Goal: Check status: Check status

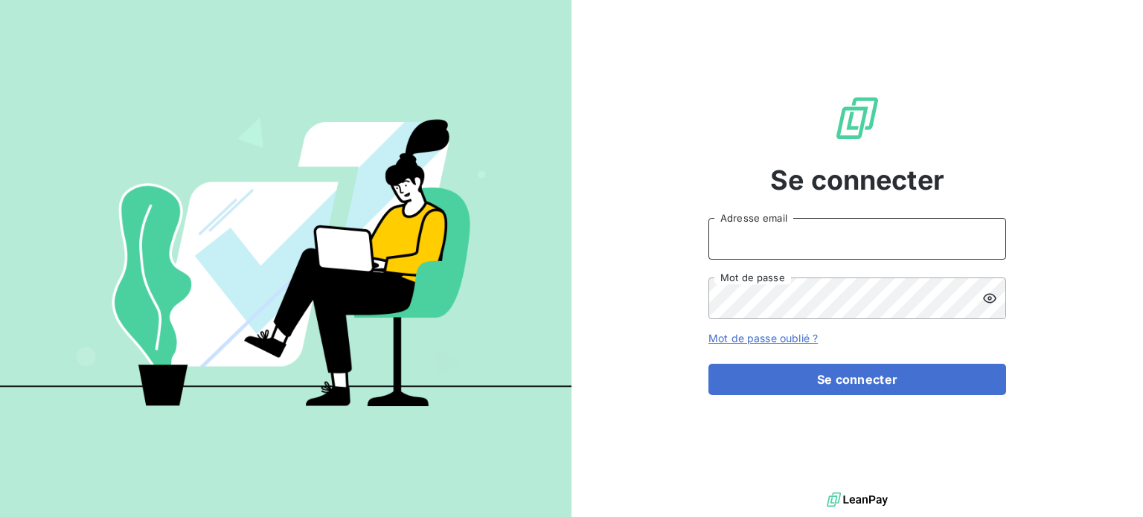
click at [836, 241] on input "Adresse email" at bounding box center [857, 239] width 298 height 42
click at [849, 234] on input "Adresse email" at bounding box center [857, 239] width 298 height 42
drag, startPoint x: 919, startPoint y: 243, endPoint x: 959, endPoint y: 241, distance: 39.5
click at [919, 243] on input "Adresse email" at bounding box center [857, 239] width 298 height 42
click at [0, 516] on div at bounding box center [0, 517] width 0 height 0
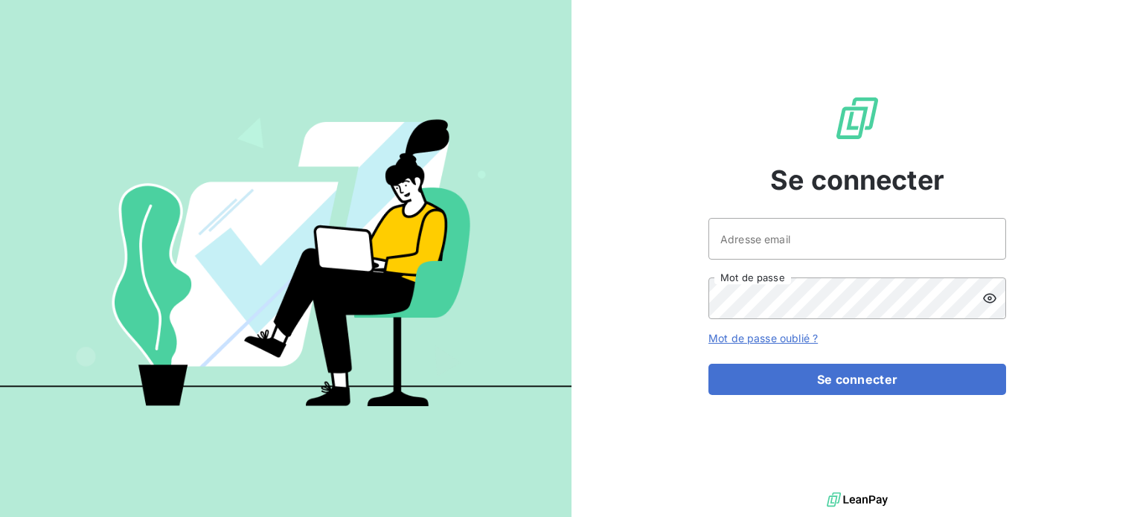
click at [0, 516] on div at bounding box center [0, 517] width 0 height 0
click at [926, 237] on input "Adresse email" at bounding box center [857, 239] width 298 height 42
click at [0, 516] on div at bounding box center [0, 517] width 0 height 0
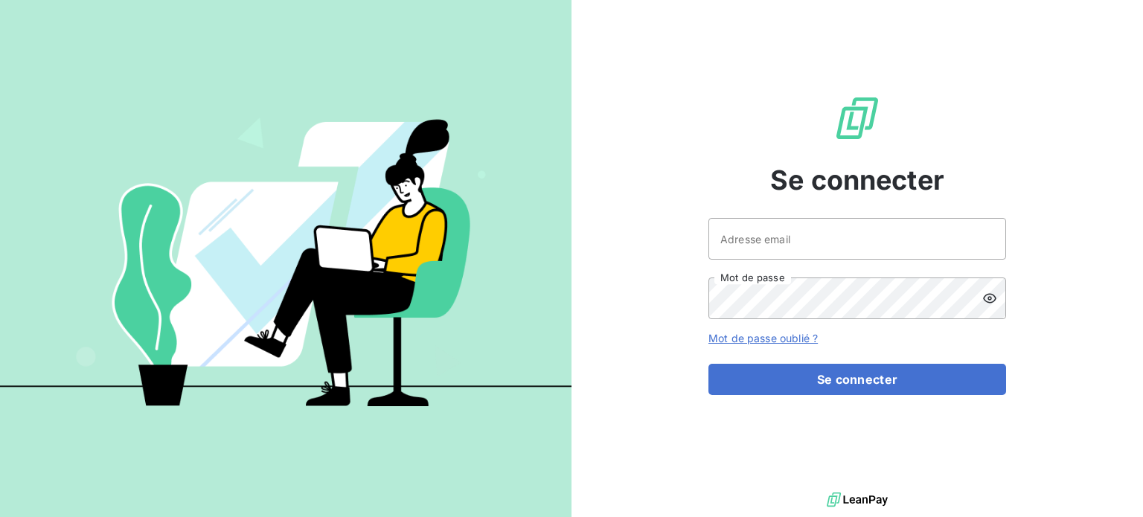
click at [0, 516] on div at bounding box center [0, 517] width 0 height 0
click at [817, 248] on input "Adresse email" at bounding box center [857, 239] width 298 height 42
paste input "[EMAIL_ADDRESS][DOMAIN_NAME]"
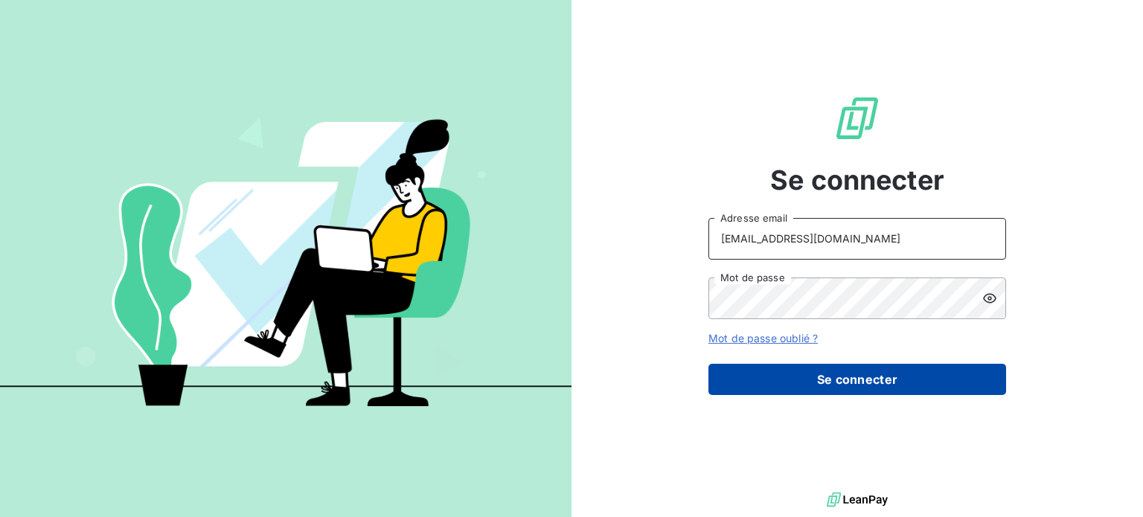
type input "[EMAIL_ADDRESS][DOMAIN_NAME]"
click at [830, 376] on button "Se connecter" at bounding box center [857, 379] width 298 height 31
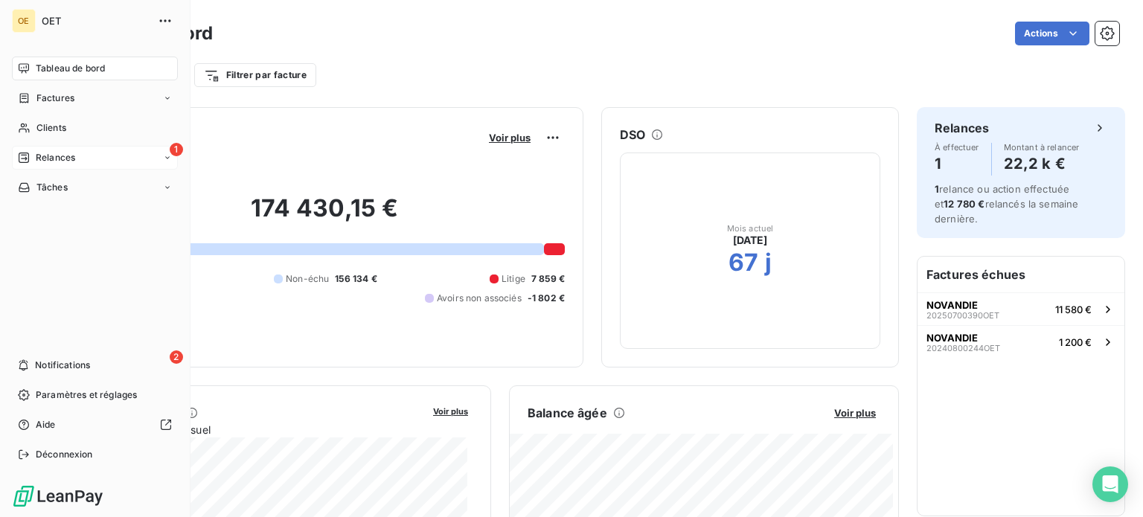
click at [33, 153] on div "Relances" at bounding box center [46, 157] width 57 height 13
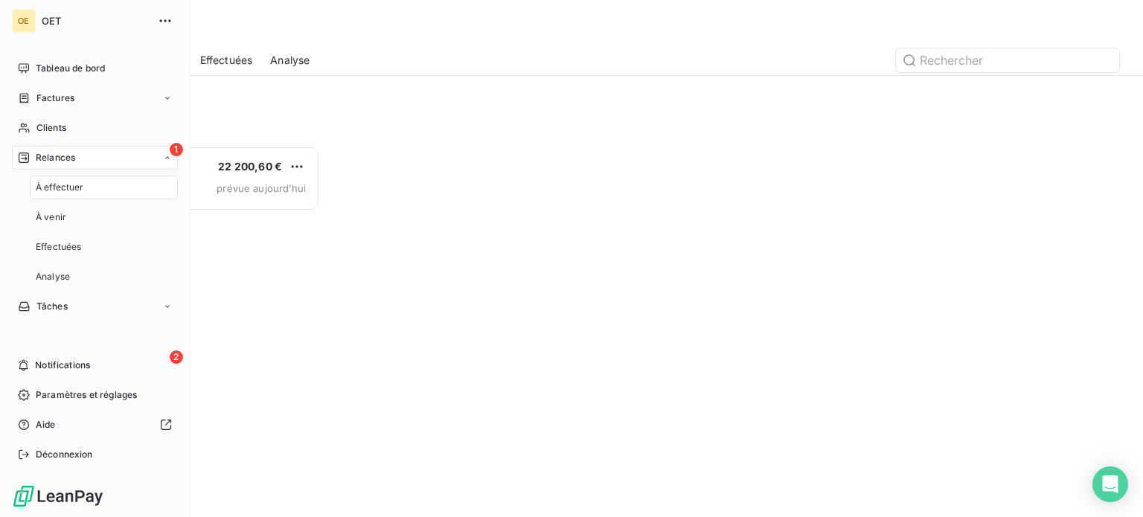
scroll to position [360, 237]
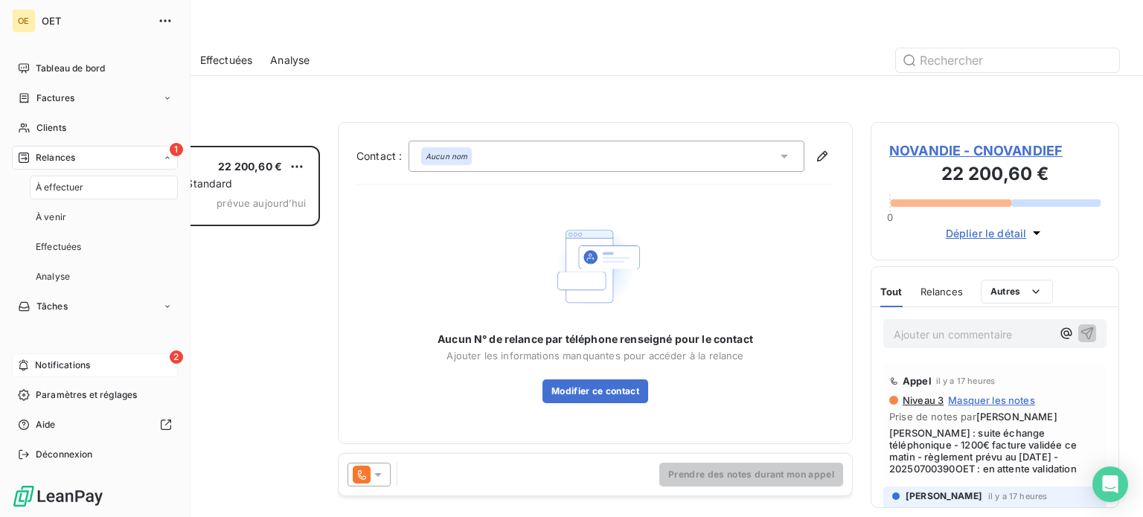
click at [52, 362] on span "Notifications" at bounding box center [62, 365] width 55 height 13
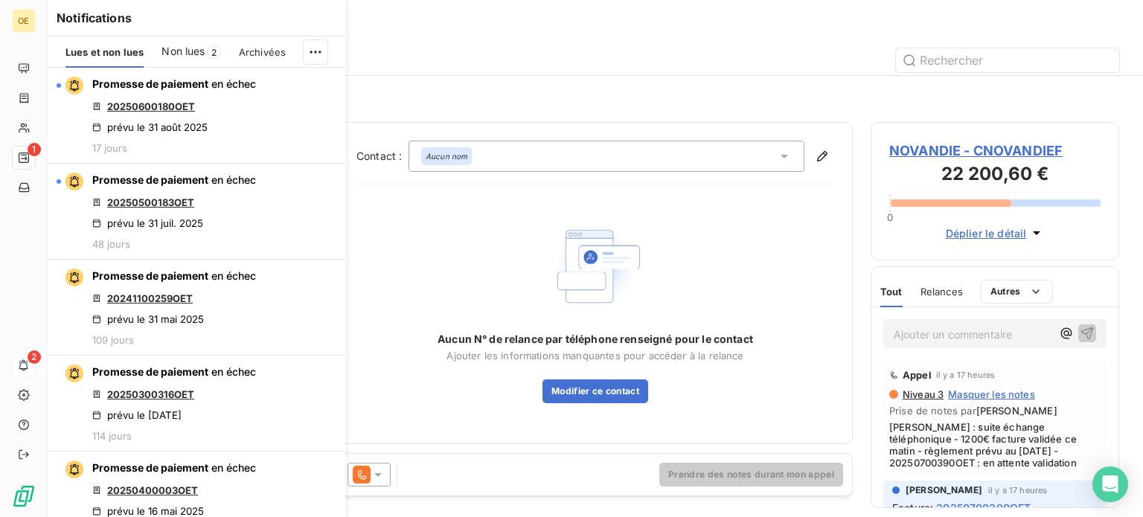
scroll to position [0, 0]
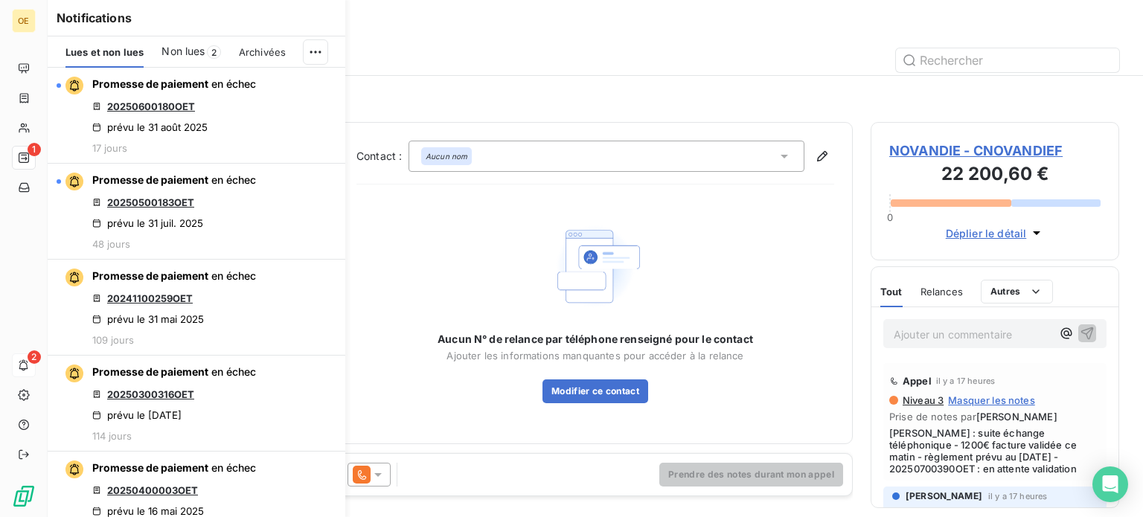
click at [984, 226] on span "Déplier le détail" at bounding box center [985, 233] width 81 height 16
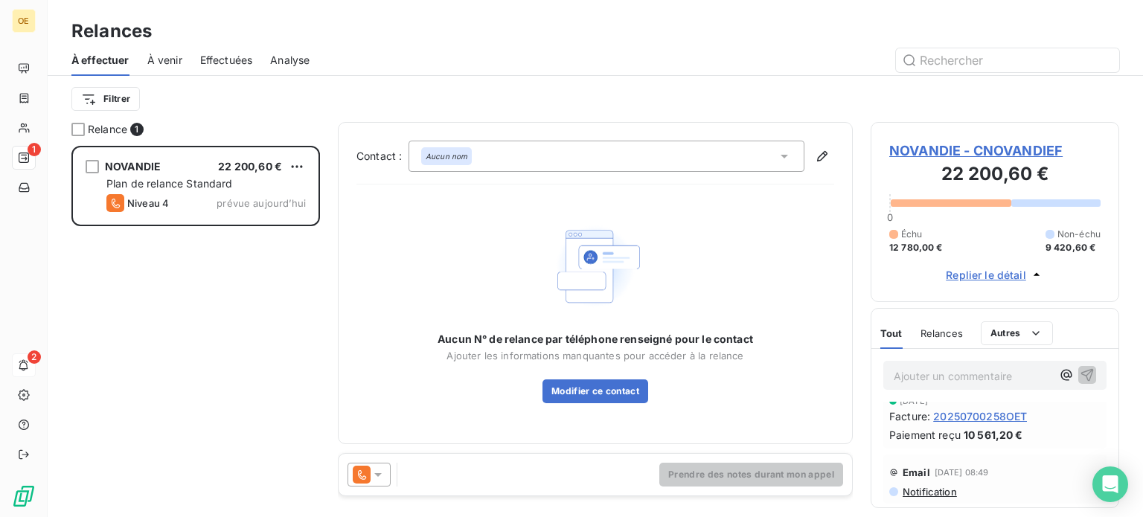
scroll to position [446, 0]
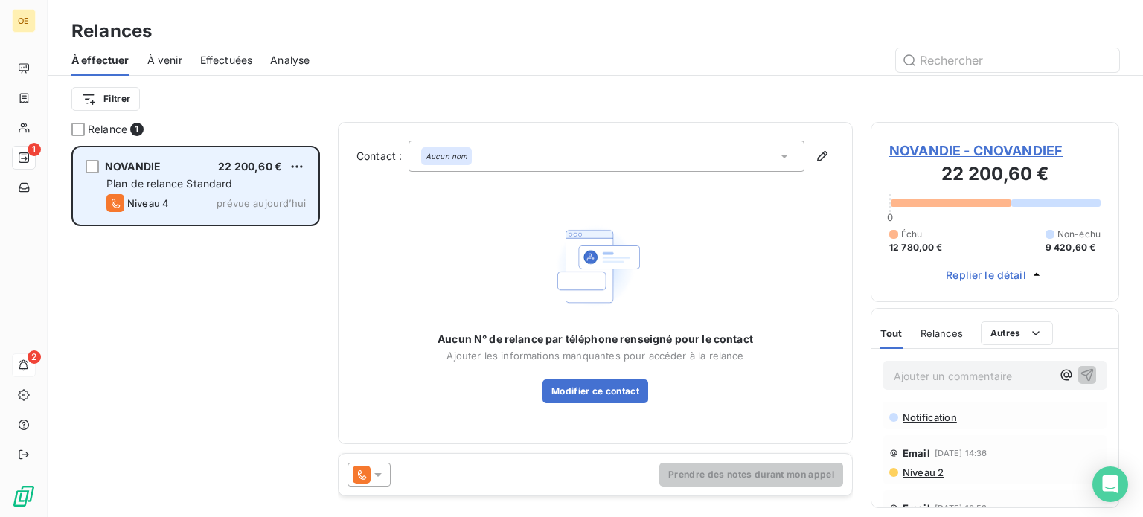
click at [182, 182] on span "Plan de relance Standard" at bounding box center [169, 183] width 126 height 13
click at [222, 184] on span "Plan de relance Standard" at bounding box center [169, 183] width 126 height 13
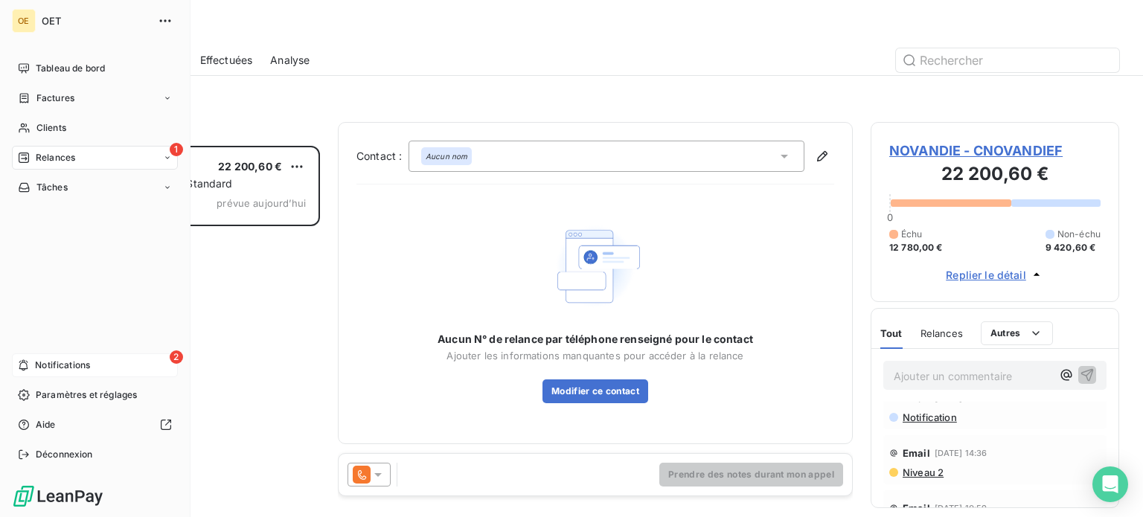
click at [30, 154] on div "Relances" at bounding box center [46, 157] width 57 height 13
click at [60, 97] on span "Factures" at bounding box center [55, 97] width 38 height 13
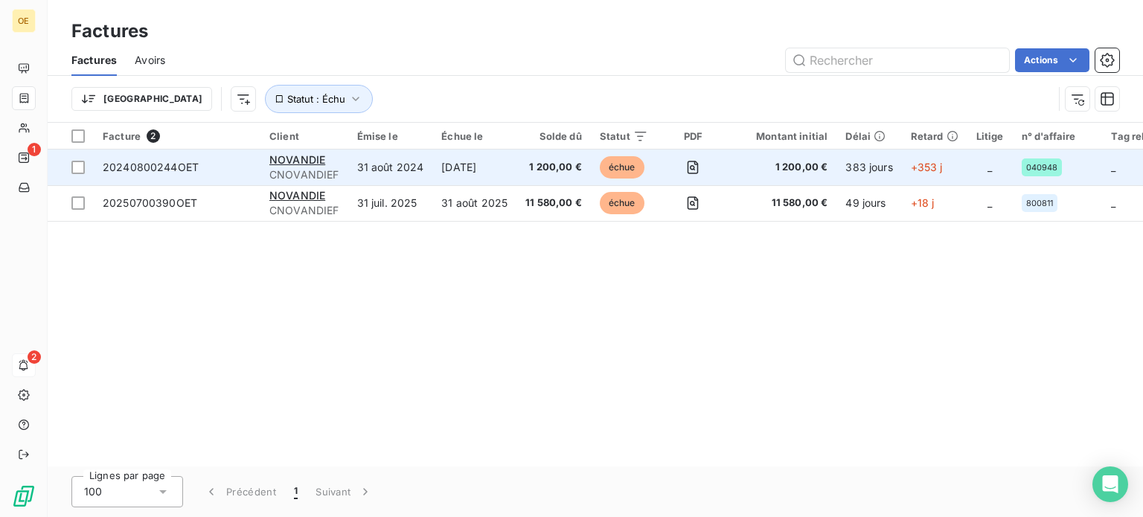
click at [175, 165] on span "20240800244OET" at bounding box center [151, 167] width 96 height 13
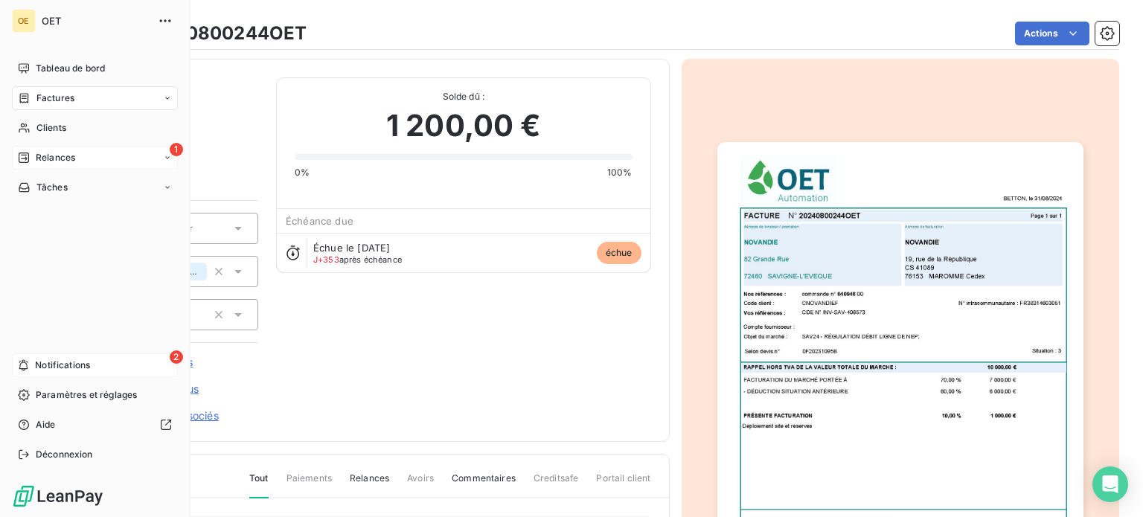
click at [35, 147] on div "1 Relances" at bounding box center [95, 158] width 166 height 24
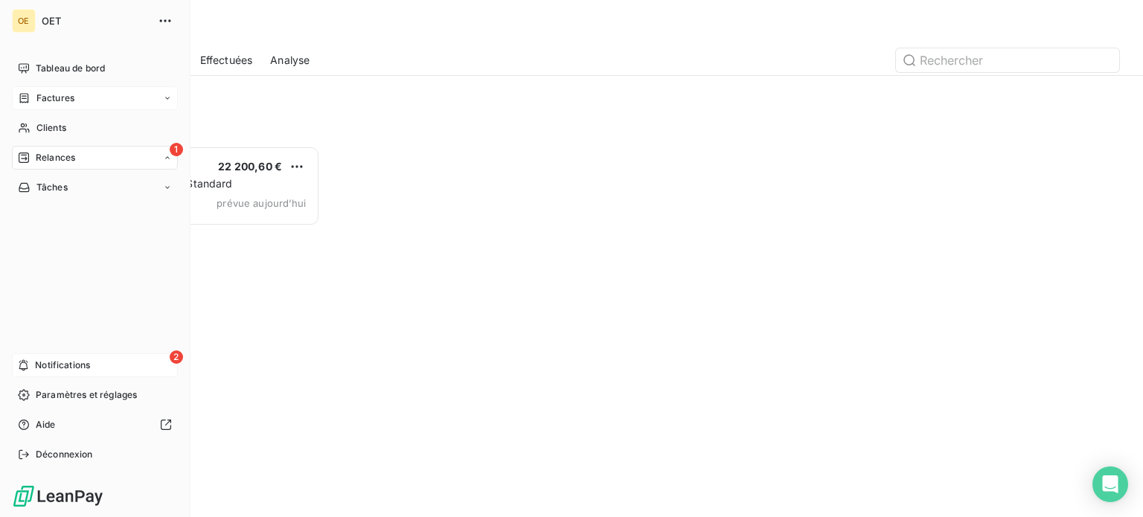
scroll to position [360, 237]
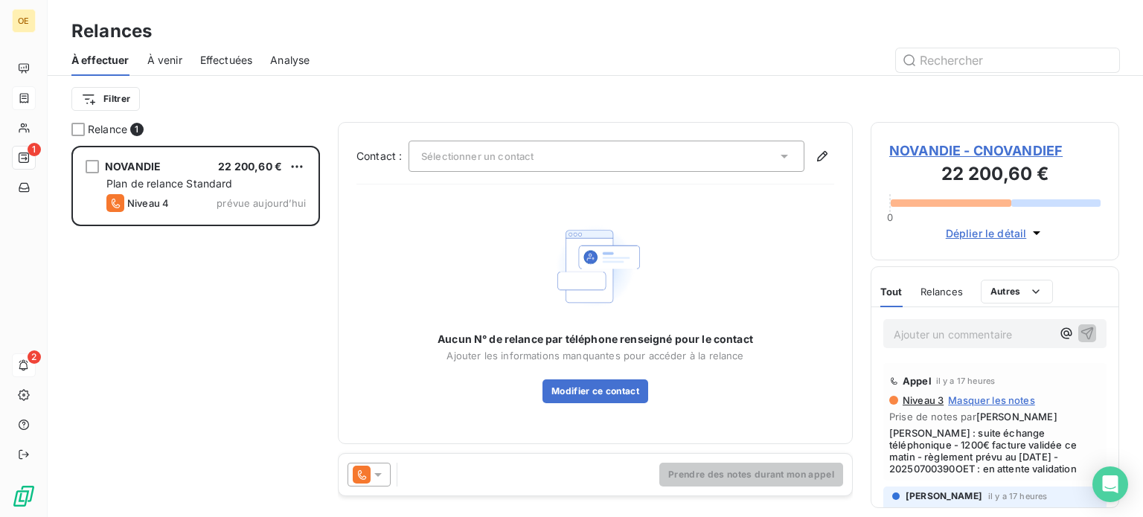
click at [1008, 232] on span "Déplier le détail" at bounding box center [985, 233] width 81 height 16
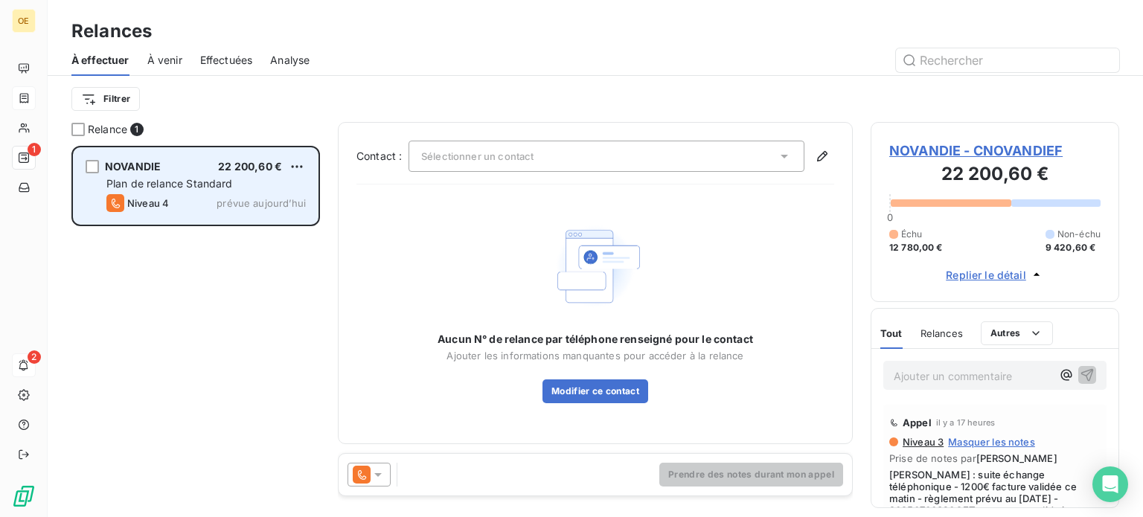
click at [206, 173] on div "NOVANDIE 22 200,60 € Plan de relance Standard Niveau 4 prévue [DATE]" at bounding box center [196, 186] width 244 height 76
click at [214, 174] on div "NOVANDIE 22 200,60 € Plan de relance Standard Niveau 4 prévue [DATE]" at bounding box center [196, 186] width 244 height 76
click at [239, 167] on span "22 200,60 €" at bounding box center [250, 166] width 64 height 13
click at [283, 167] on div "NOVANDIE 22 200,60 €" at bounding box center [205, 166] width 199 height 13
click at [294, 167] on html "OE 1 2 Relances À effectuer À venir Effectuées Analyse Filtrer Relance 1 NOVAND…" at bounding box center [571, 258] width 1143 height 517
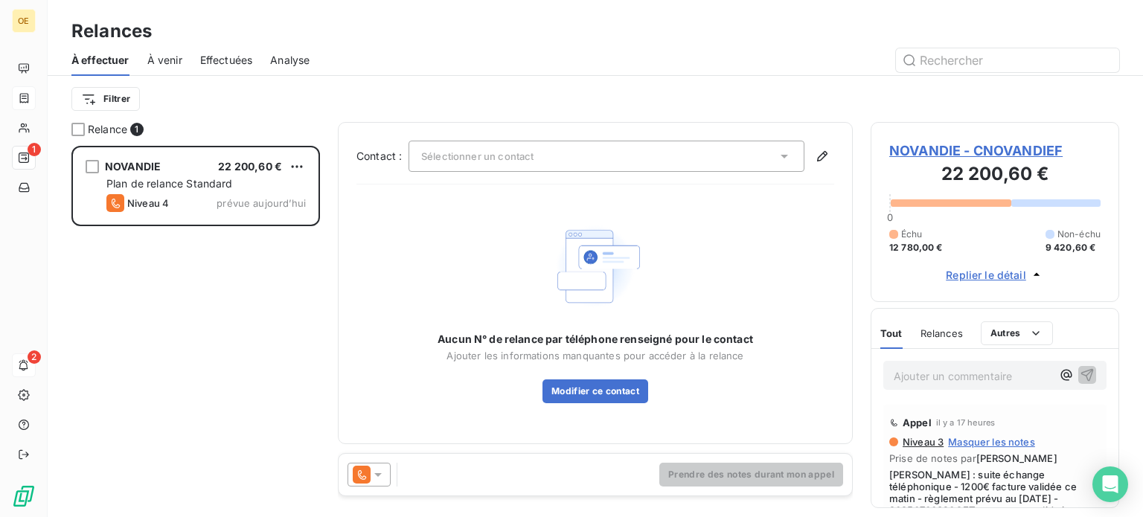
click at [183, 269] on html "OE 1 2 Relances À effectuer À venir Effectuées Analyse Filtrer Relance 1 NOVAND…" at bounding box center [571, 258] width 1143 height 517
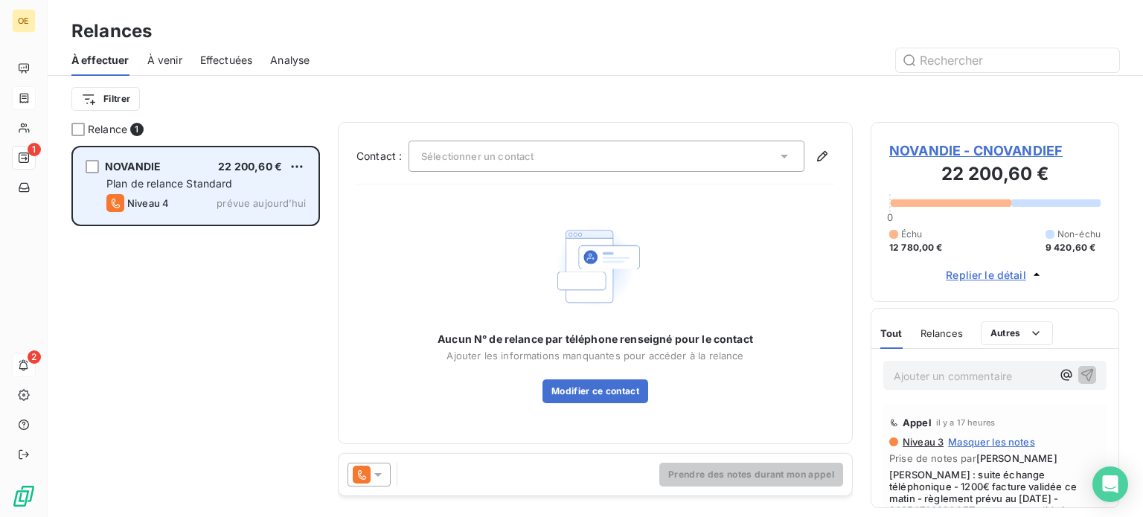
click at [142, 199] on span "Niveau 4" at bounding box center [148, 203] width 42 height 12
click at [130, 166] on span "NOVANDIE" at bounding box center [133, 166] width 56 height 13
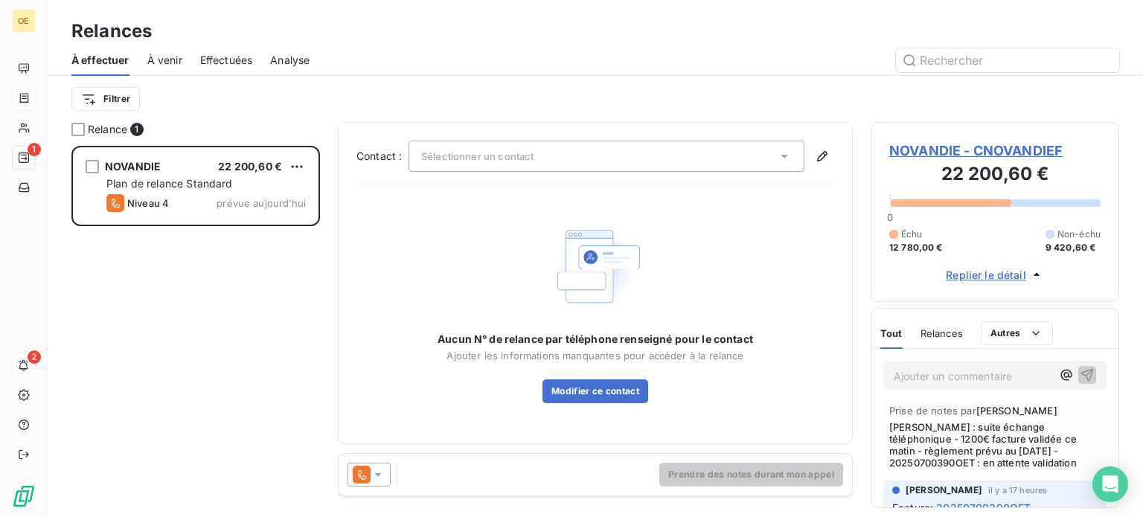
scroll to position [74, 0]
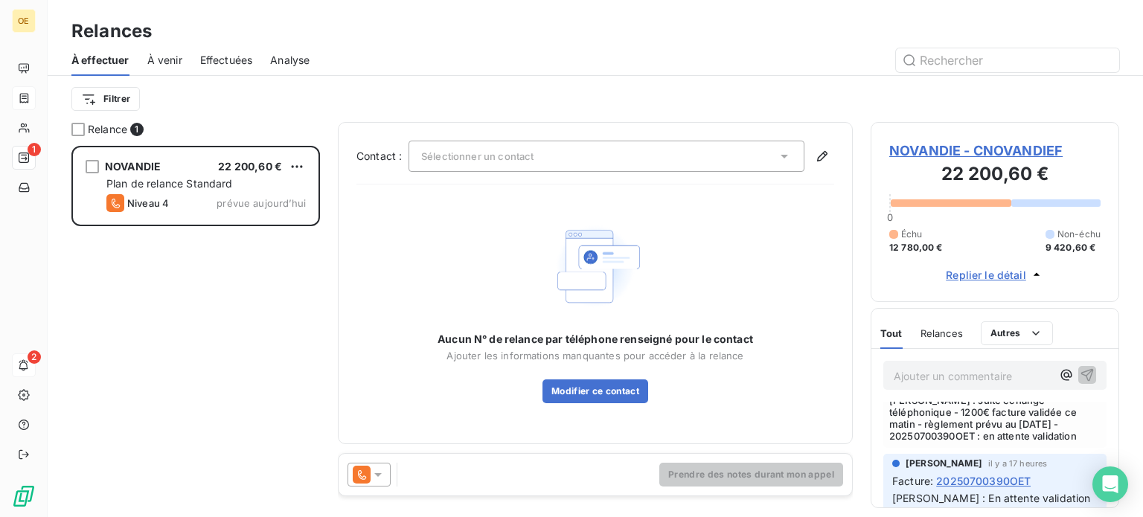
click at [987, 273] on span "Replier le détail" at bounding box center [985, 275] width 80 height 16
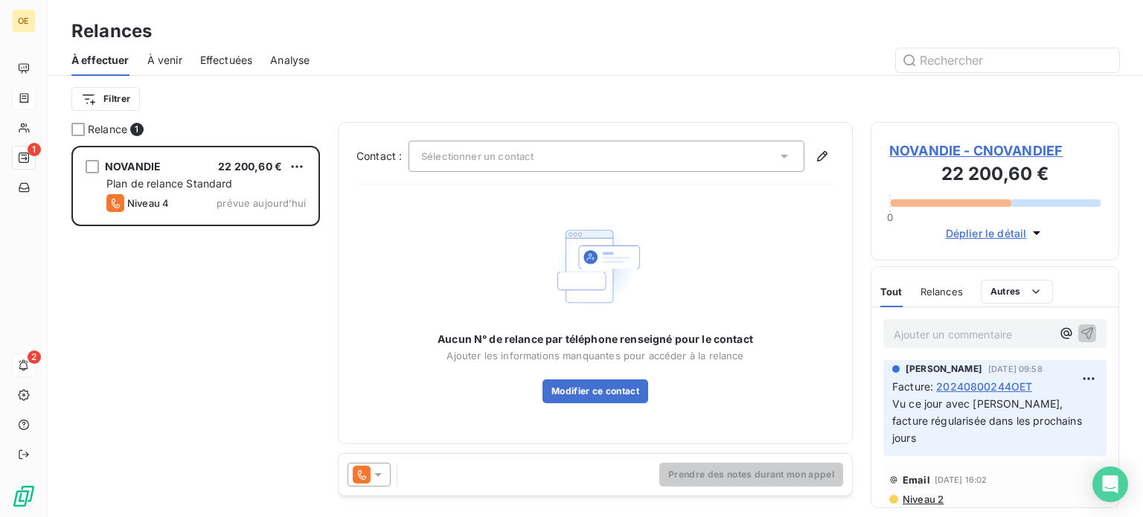
scroll to position [744, 0]
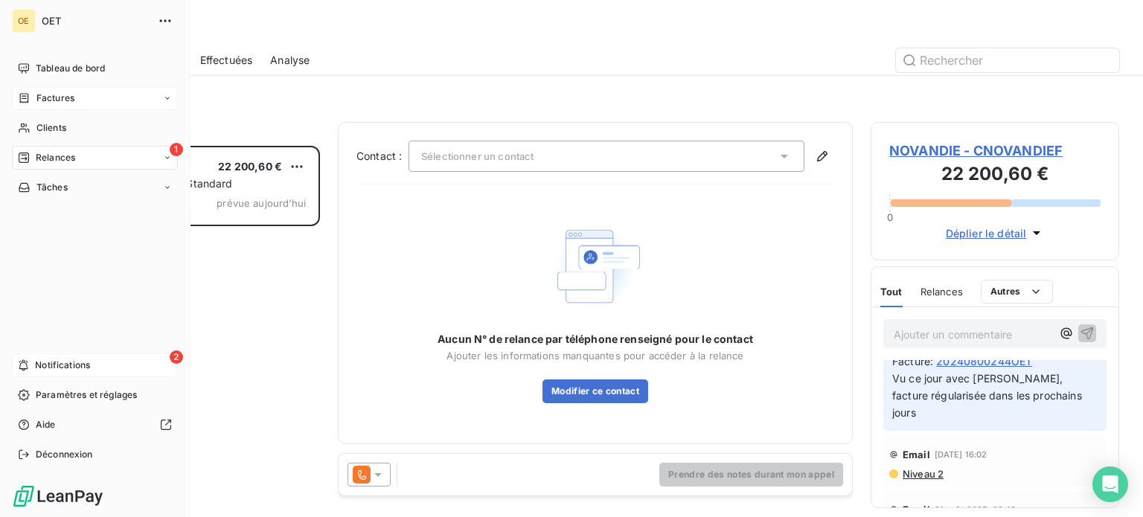
click at [48, 98] on span "Factures" at bounding box center [55, 97] width 38 height 13
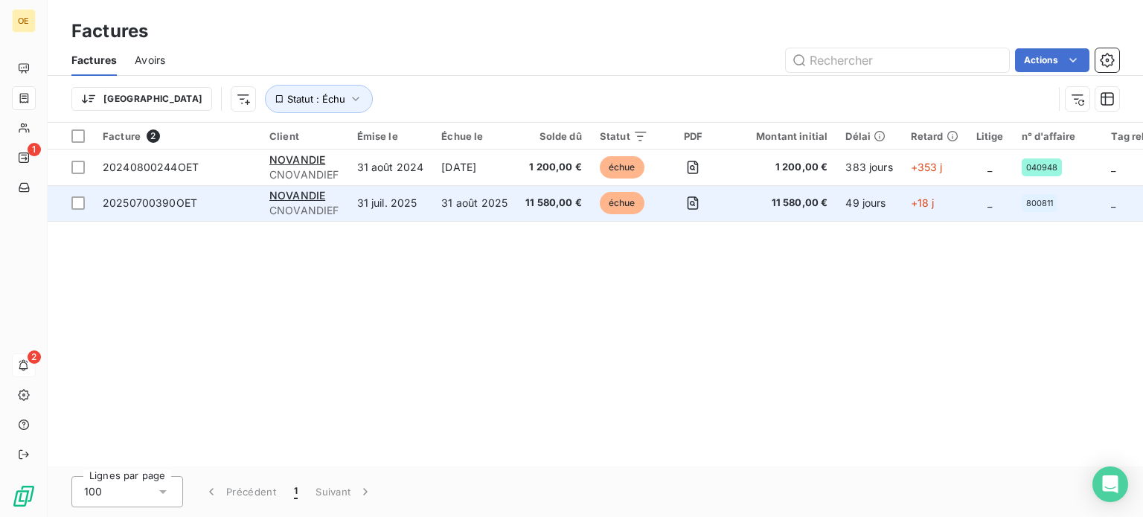
click at [149, 202] on span "20250700390OET" at bounding box center [150, 202] width 94 height 13
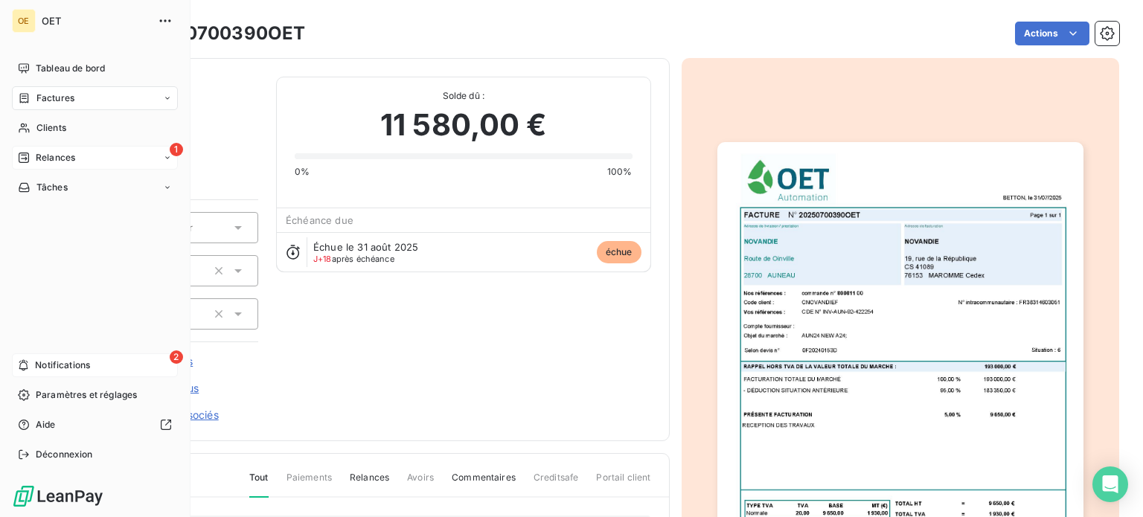
click at [36, 150] on div "1 Relances" at bounding box center [95, 158] width 166 height 24
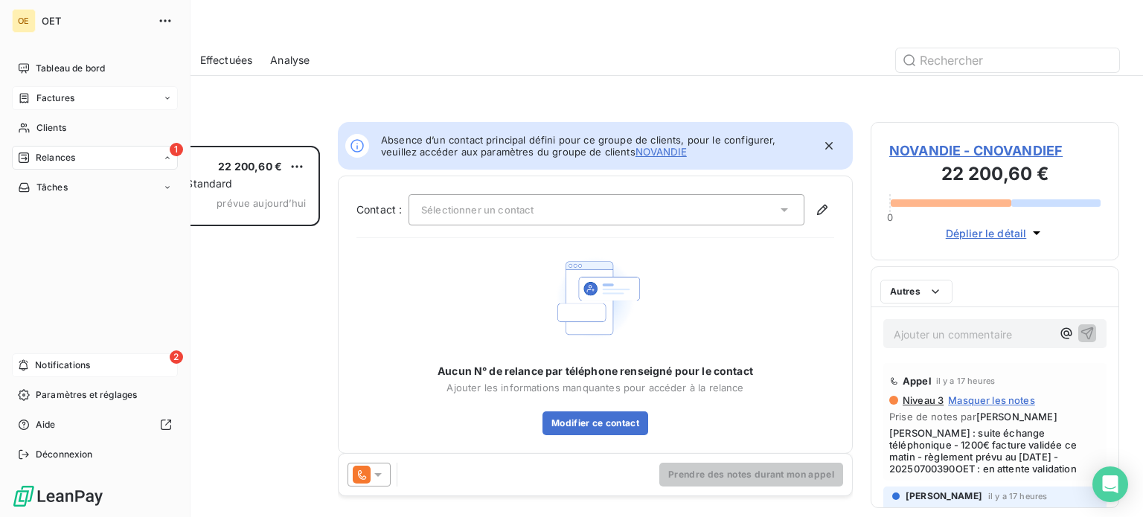
scroll to position [360, 237]
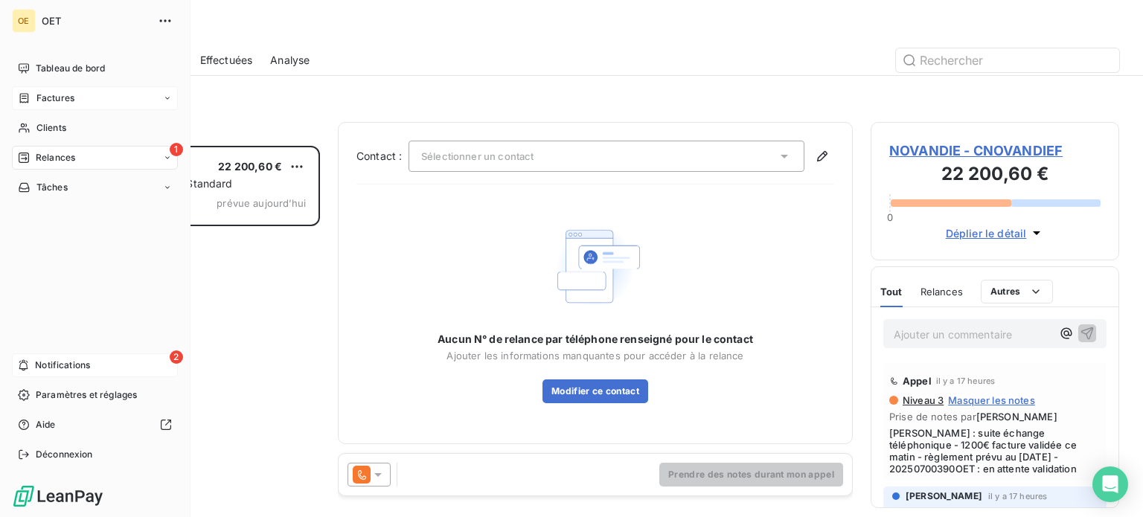
click at [68, 363] on span "Notifications" at bounding box center [62, 365] width 55 height 13
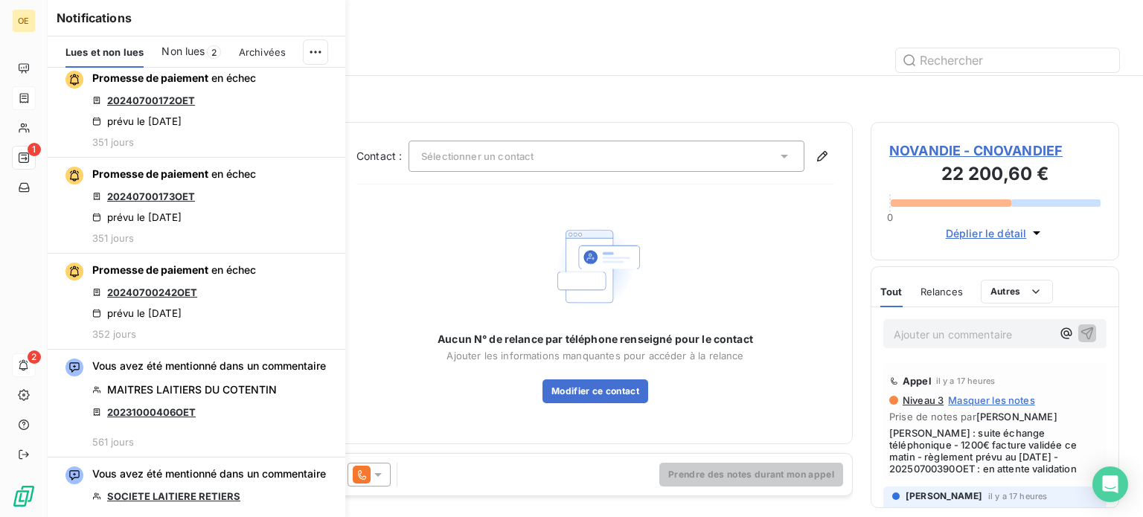
scroll to position [1517, 0]
